Goal: Use online tool/utility: Utilize a website feature to perform a specific function

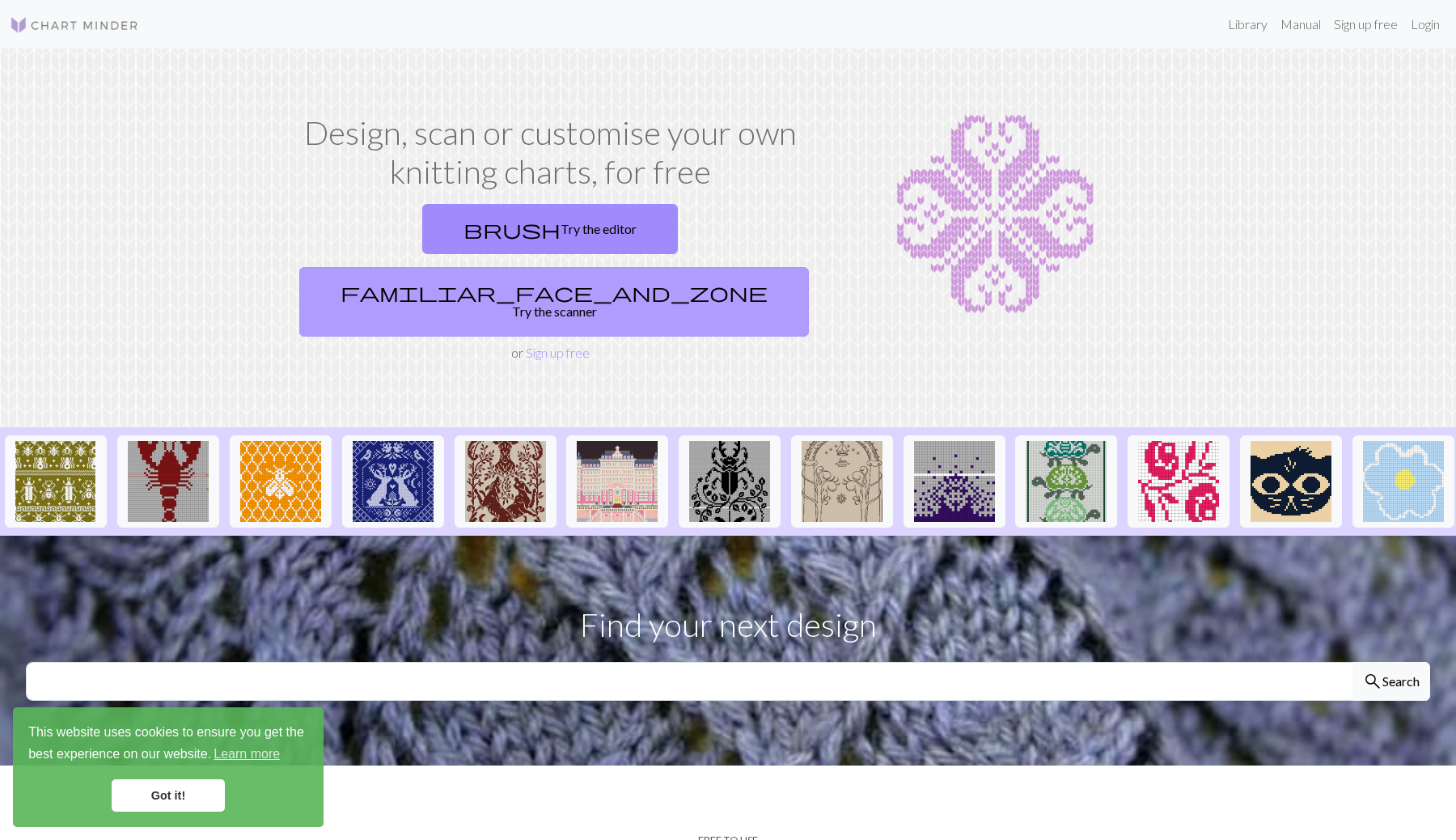
click at [666, 267] on link "familiar_face_and_zone Try the scanner" at bounding box center [554, 301] width 509 height 69
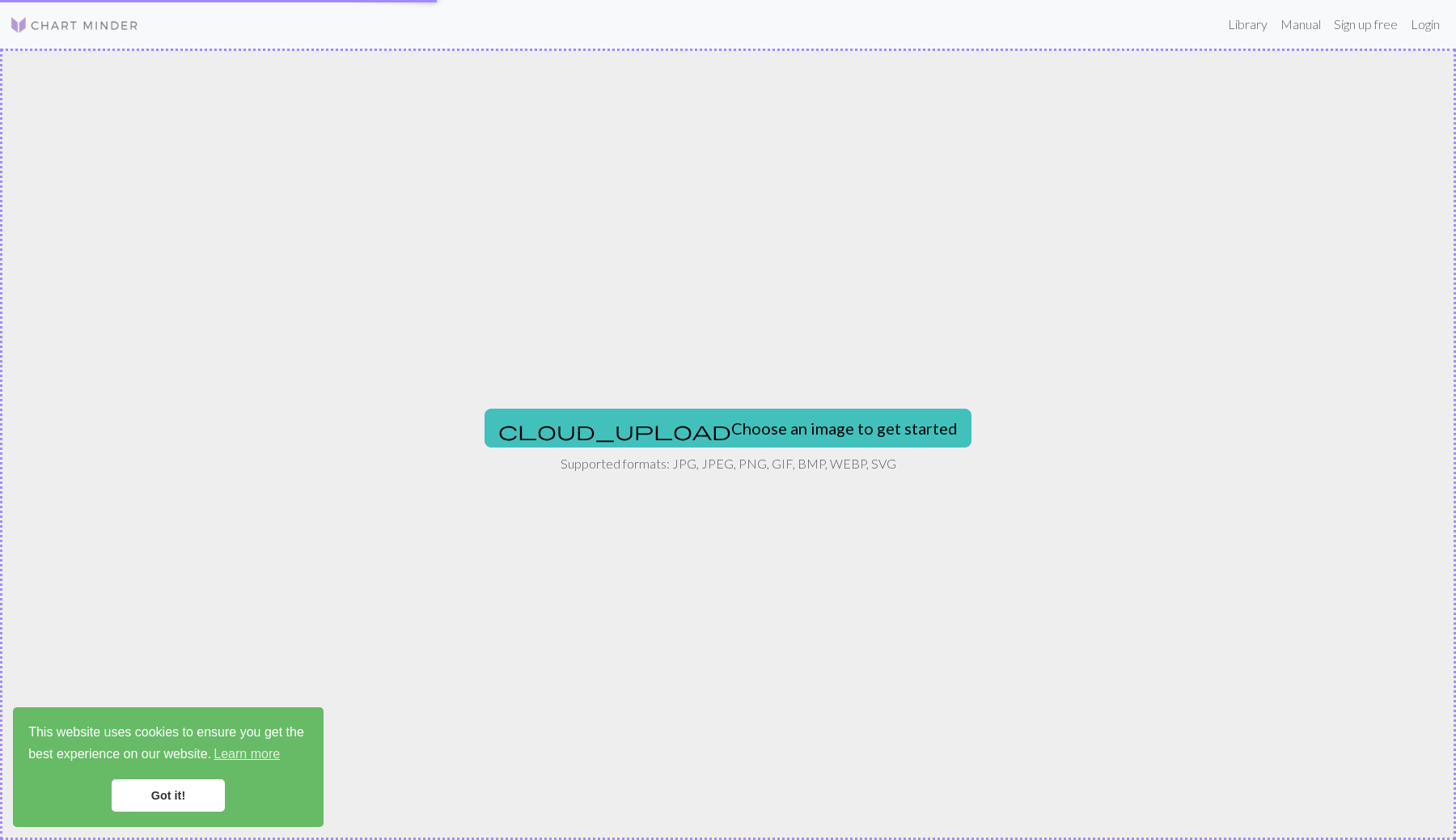
click at [666, 242] on div "cloud_upload Choose an image to get started Supported formats: JPG, JPEG, PNG, …" at bounding box center [728, 444] width 1456 height 791
click at [734, 455] on p "Supported formats: JPG, JPEG, PNG, GIF, BMP, WEBP, SVG" at bounding box center [728, 464] width 335 height 19
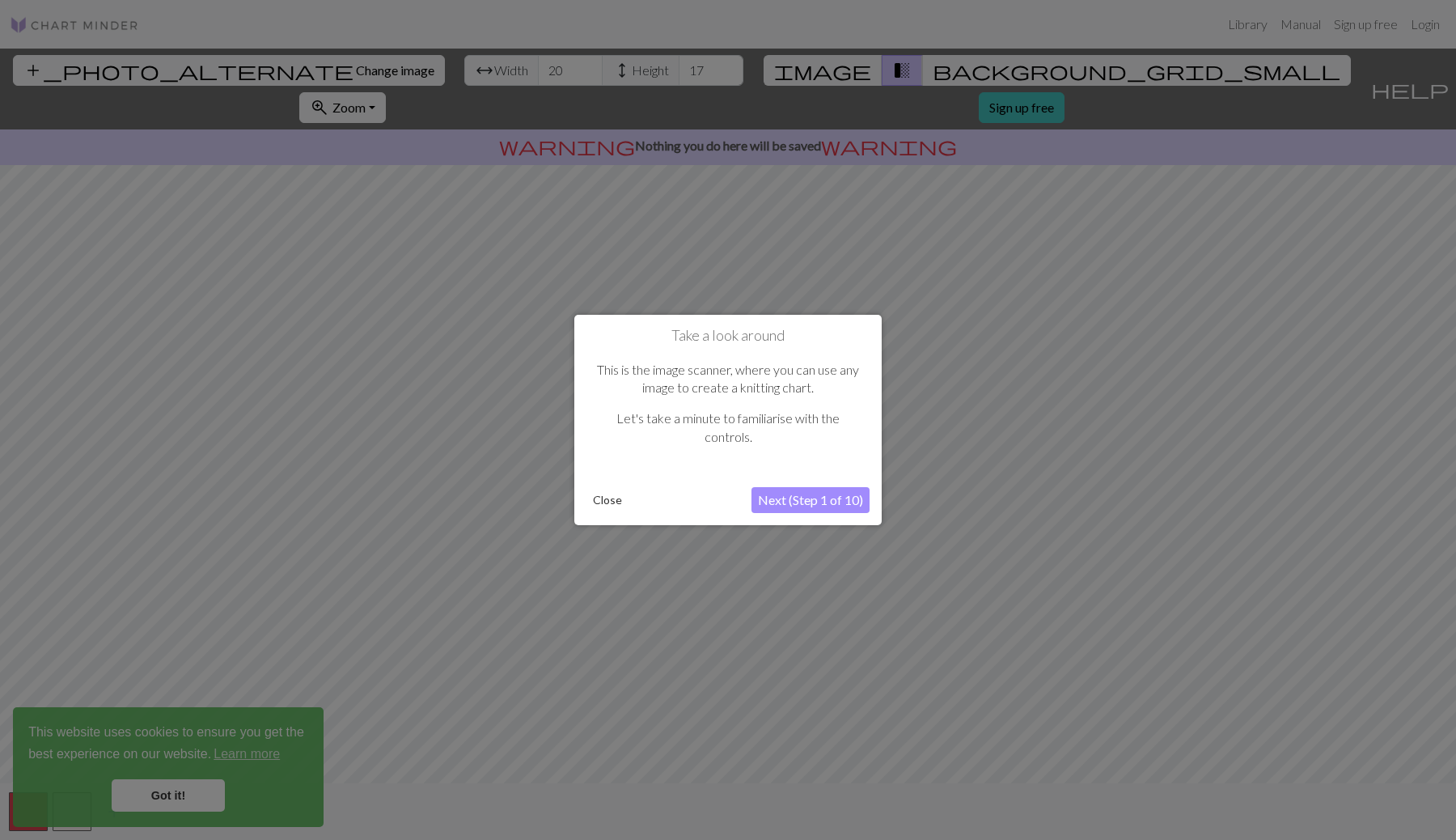
click at [814, 500] on button "Next (Step 1 of 10)" at bounding box center [810, 499] width 118 height 26
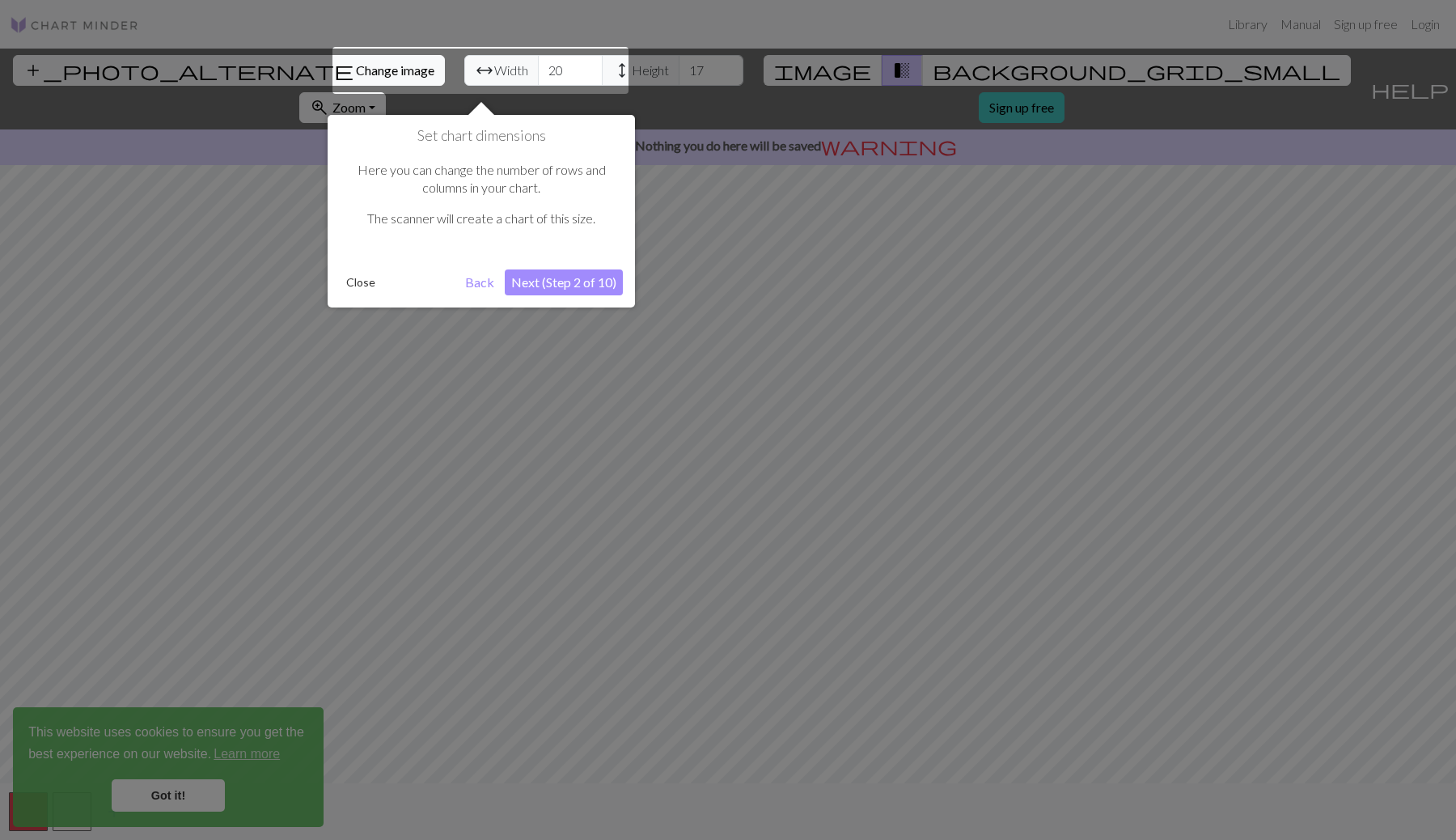
click at [544, 284] on button "Next (Step 2 of 10)" at bounding box center [564, 282] width 118 height 26
